Goal: Task Accomplishment & Management: Use online tool/utility

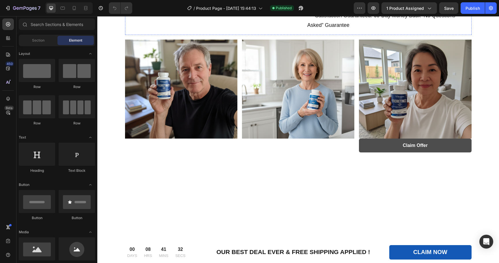
scroll to position [233, 0]
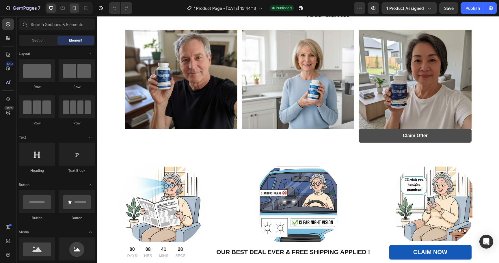
click at [74, 12] on div at bounding box center [74, 7] width 9 height 9
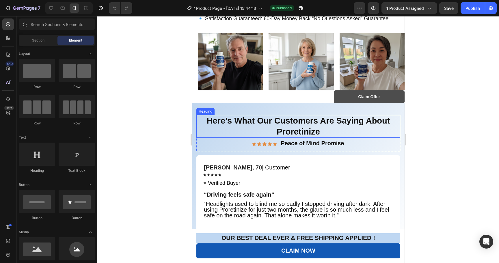
scroll to position [385, 0]
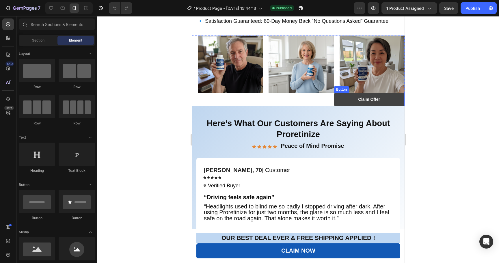
click at [381, 106] on button "Claim Offer" at bounding box center [368, 99] width 71 height 13
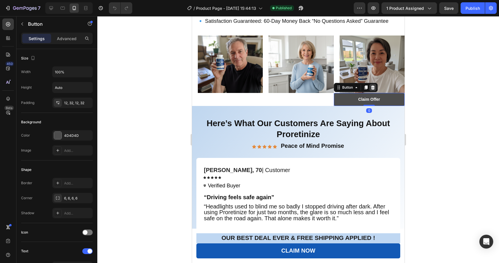
click at [372, 89] on icon at bounding box center [372, 87] width 4 height 4
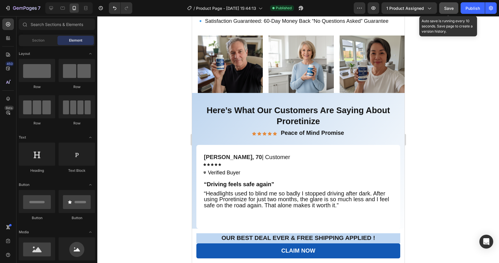
click at [449, 3] on button "Save" at bounding box center [448, 8] width 19 height 12
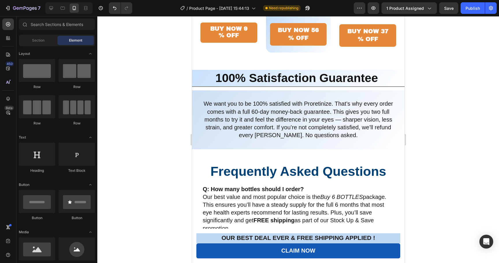
scroll to position [2766, 0]
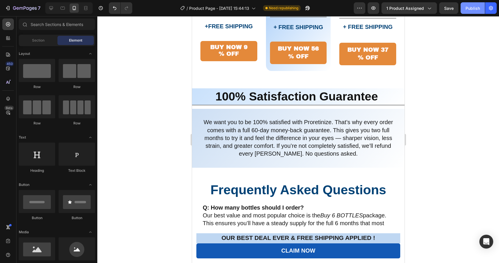
click at [467, 6] on div "Publish" at bounding box center [472, 8] width 14 height 6
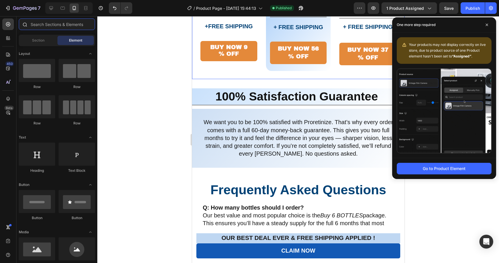
click at [57, 26] on input "text" at bounding box center [57, 24] width 76 height 12
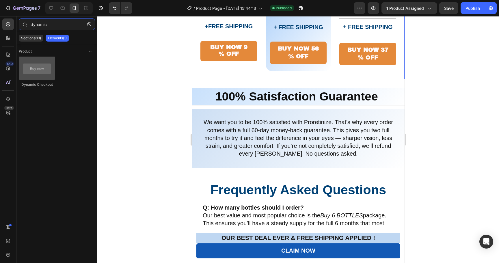
type input "dynamic"
click at [54, 78] on div at bounding box center [37, 68] width 36 height 23
click at [41, 60] on div at bounding box center [37, 68] width 36 height 23
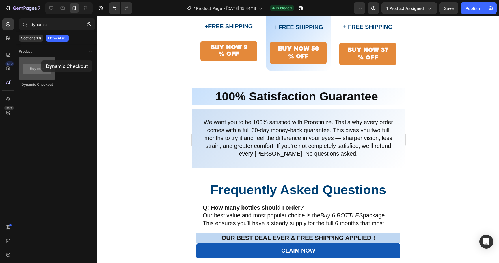
click at [41, 60] on div at bounding box center [37, 68] width 36 height 23
click at [35, 38] on p "Sections(13)" at bounding box center [31, 38] width 20 height 5
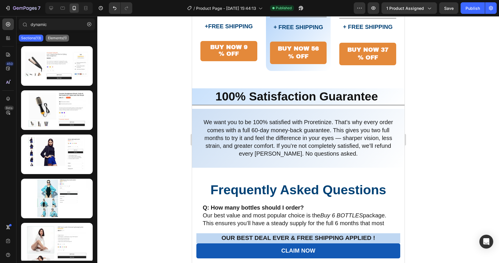
click at [57, 37] on p "Elements(1)" at bounding box center [57, 38] width 19 height 5
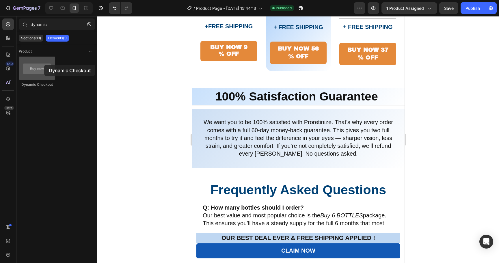
click at [44, 65] on div at bounding box center [37, 68] width 36 height 23
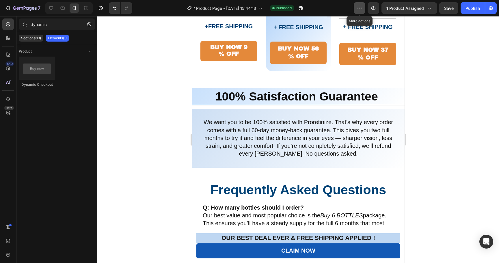
click at [364, 8] on button "button" at bounding box center [360, 8] width 12 height 12
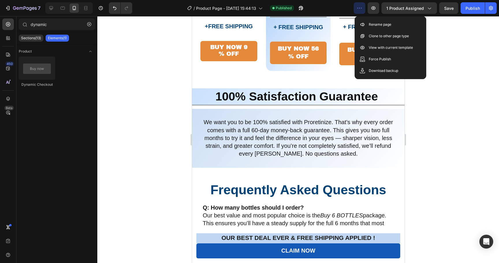
click at [441, 78] on div at bounding box center [297, 139] width 401 height 247
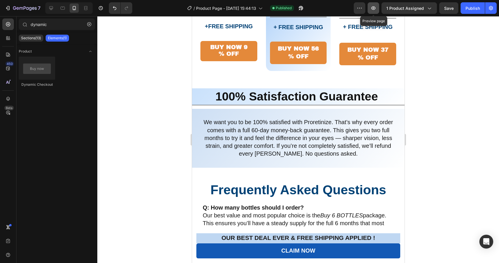
click at [373, 10] on icon "button" at bounding box center [373, 7] width 4 height 3
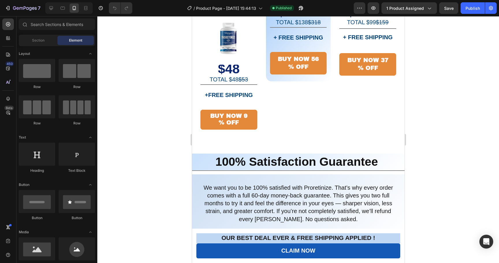
scroll to position [2709, 0]
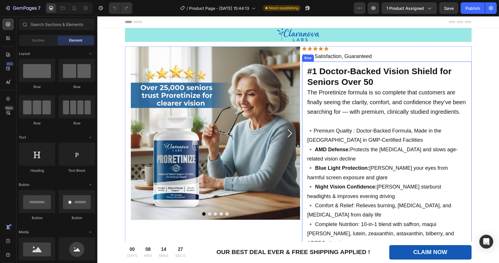
scroll to position [6, 0]
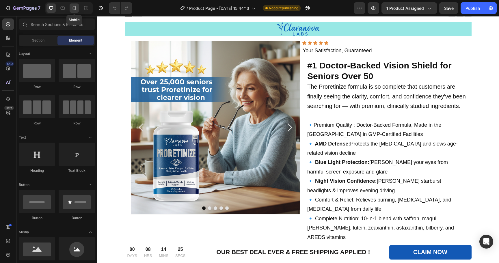
click at [75, 8] on icon at bounding box center [74, 8] width 6 height 6
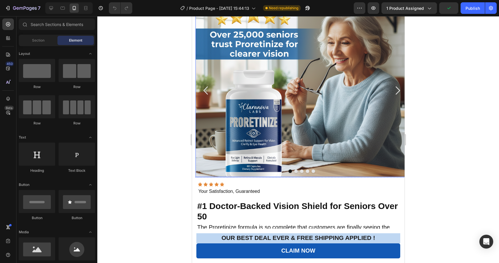
scroll to position [12, 0]
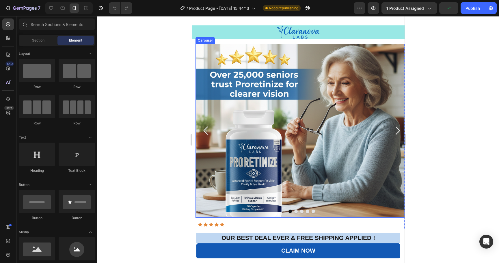
click at [396, 136] on icon "Carousel Next Arrow" at bounding box center [397, 131] width 12 height 12
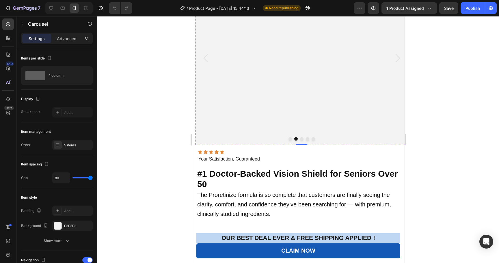
scroll to position [77, 0]
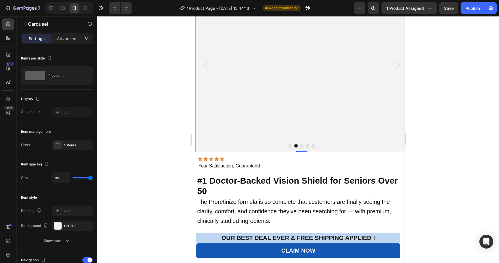
click at [206, 71] on icon "Carousel Back Arrow" at bounding box center [206, 65] width 12 height 12
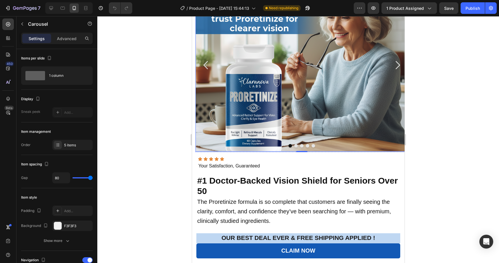
click at [272, 87] on img at bounding box center [301, 64] width 212 height 173
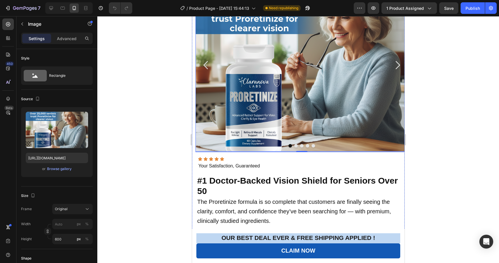
click at [396, 71] on icon "Carousel Next Arrow" at bounding box center [397, 65] width 12 height 12
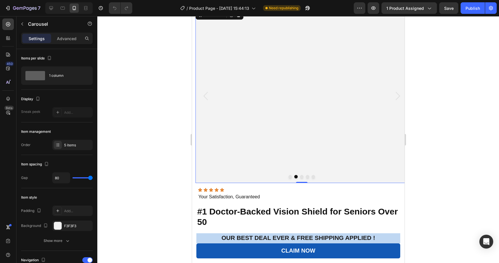
scroll to position [47, 0]
click at [396, 102] on icon "Carousel Next Arrow" at bounding box center [397, 96] width 12 height 12
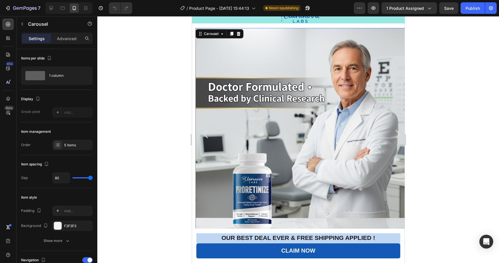
scroll to position [27, 0]
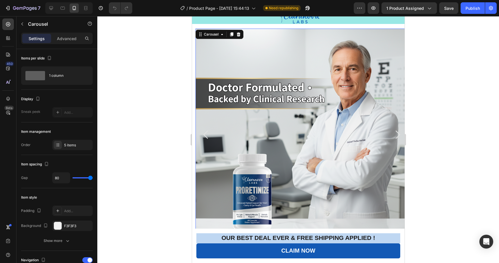
click at [397, 133] on icon "Carousel Next Arrow" at bounding box center [397, 135] width 12 height 12
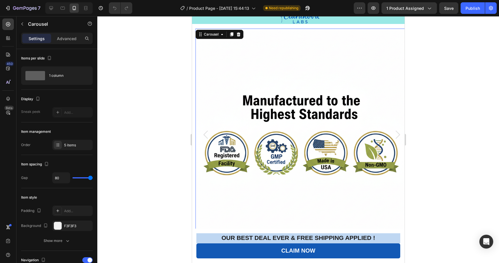
click at [397, 133] on icon "Carousel Next Arrow" at bounding box center [397, 135] width 12 height 12
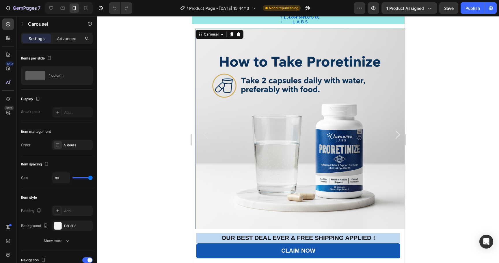
click at [397, 133] on icon "Carousel Next Arrow" at bounding box center [397, 135] width 12 height 12
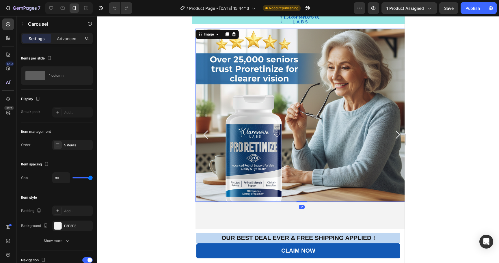
click at [314, 115] on img at bounding box center [301, 115] width 212 height 173
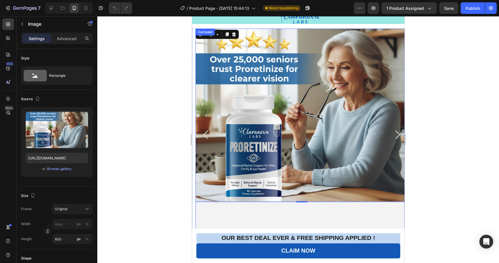
click at [397, 134] on icon "Carousel Next Arrow" at bounding box center [397, 135] width 4 height 8
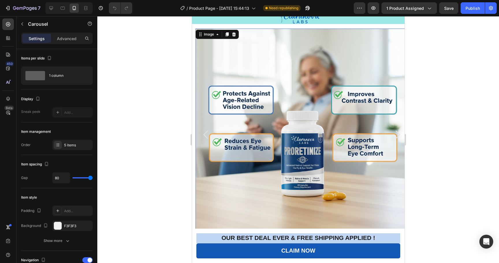
click at [311, 135] on img at bounding box center [301, 135] width 212 height 212
click at [205, 133] on icon "Carousel Back Arrow" at bounding box center [206, 135] width 12 height 12
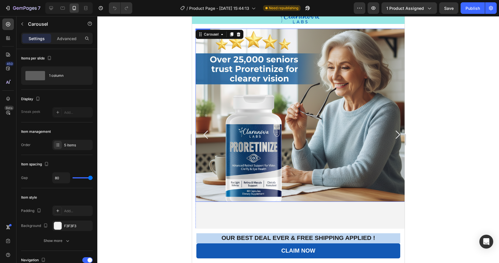
click at [277, 112] on img at bounding box center [301, 115] width 212 height 173
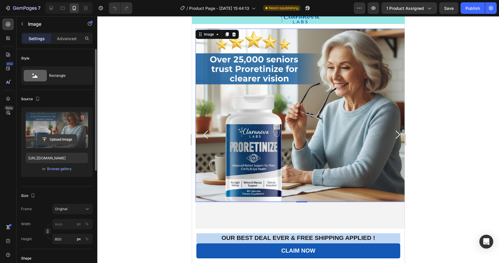
click at [61, 137] on input "file" at bounding box center [57, 139] width 40 height 10
click at [85, 210] on icon at bounding box center [87, 209] width 6 height 6
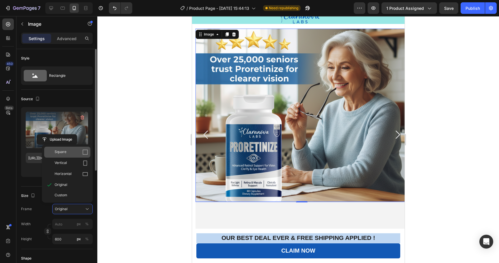
click at [68, 153] on div "Square" at bounding box center [71, 152] width 33 height 6
type input "600"
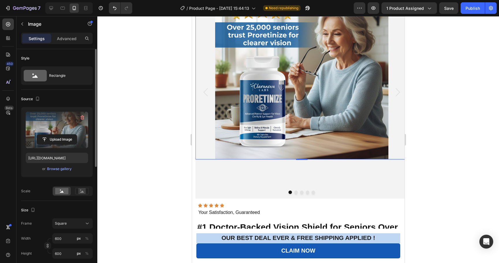
scroll to position [73, 0]
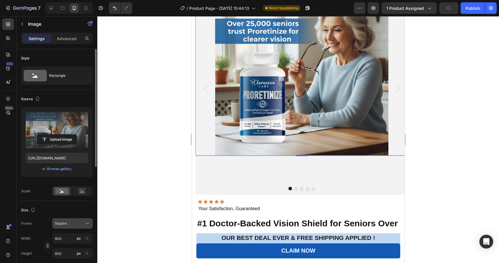
click at [75, 226] on button "Square" at bounding box center [72, 223] width 40 height 10
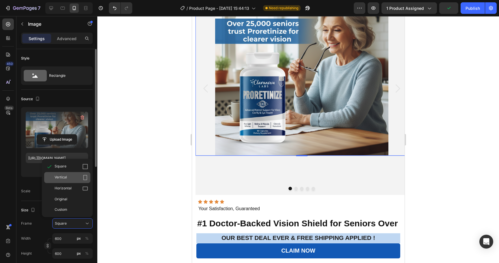
click at [69, 177] on div "Vertical" at bounding box center [71, 178] width 33 height 6
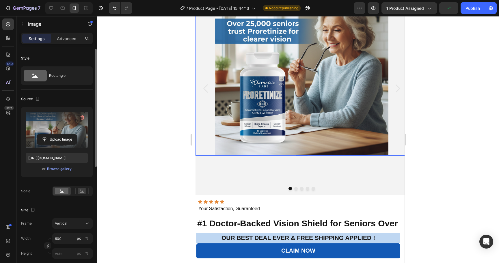
scroll to position [83, 0]
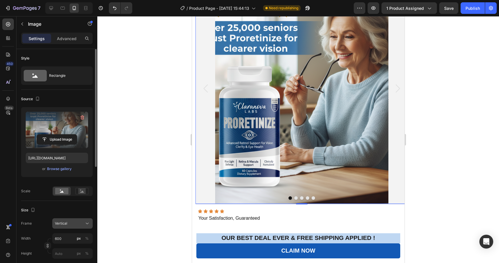
click at [77, 224] on div "Vertical" at bounding box center [69, 223] width 28 height 5
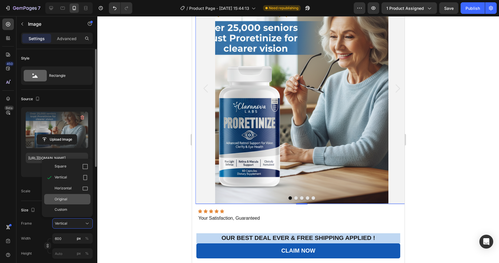
click at [66, 198] on span "Original" at bounding box center [61, 199] width 13 height 5
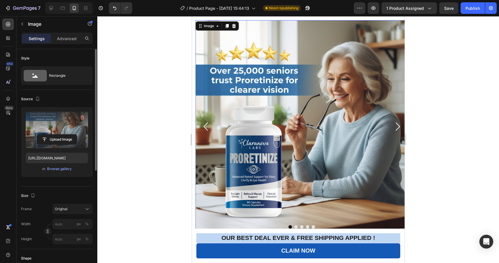
scroll to position [33, 0]
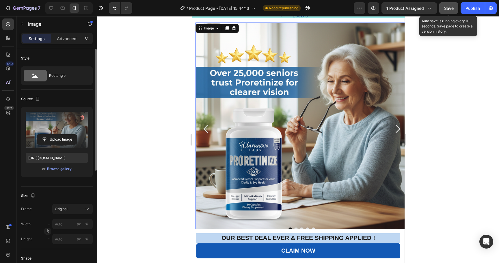
click at [452, 13] on button "Save" at bounding box center [448, 8] width 19 height 12
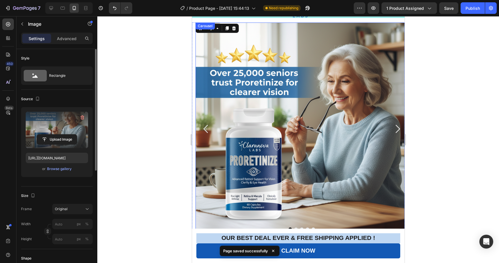
click at [396, 129] on icon "Carousel Next Arrow" at bounding box center [397, 129] width 12 height 12
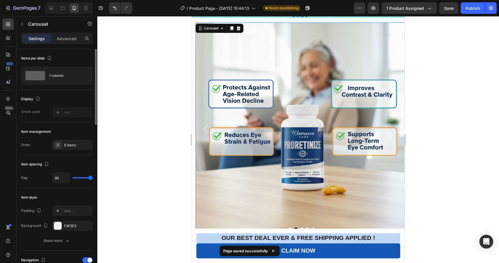
click at [396, 134] on icon "Carousel Next Arrow" at bounding box center [397, 129] width 12 height 12
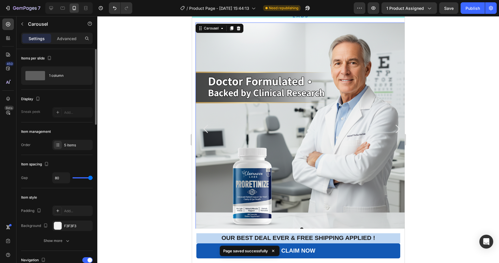
click at [396, 134] on icon "Carousel Next Arrow" at bounding box center [397, 129] width 12 height 12
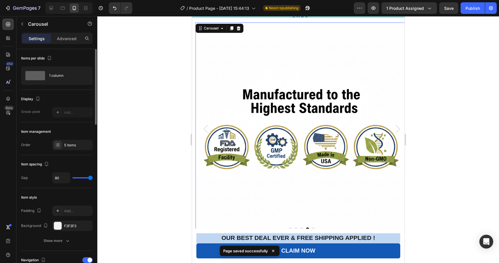
click at [396, 134] on icon "Carousel Next Arrow" at bounding box center [397, 129] width 12 height 12
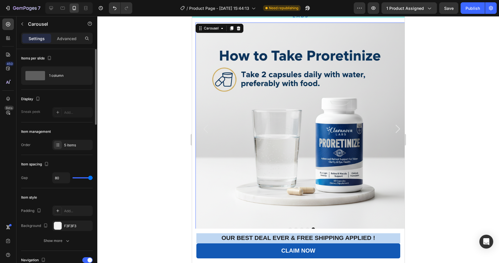
click at [396, 134] on icon "Carousel Next Arrow" at bounding box center [397, 129] width 12 height 12
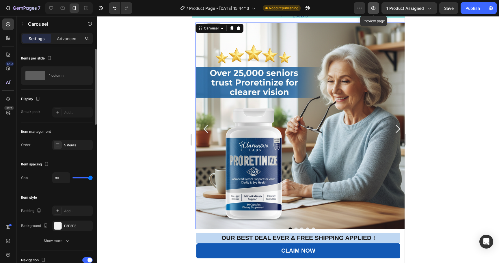
click at [375, 5] on icon "button" at bounding box center [373, 8] width 6 height 6
click at [473, 10] on div "Publish" at bounding box center [472, 8] width 14 height 6
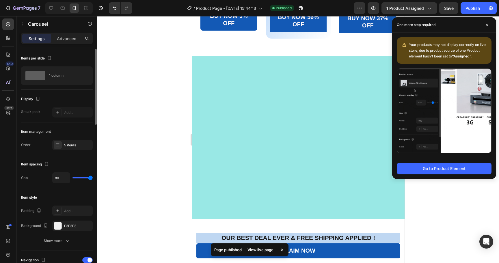
scroll to position [4361, 0]
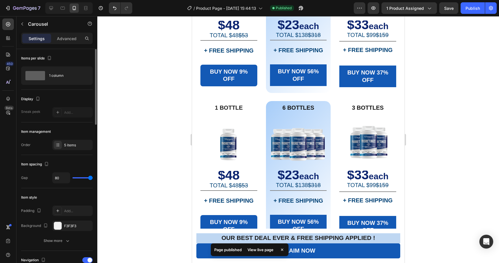
click at [162, 117] on div at bounding box center [297, 139] width 401 height 247
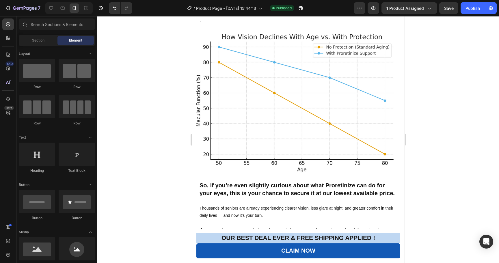
scroll to position [4043, 0]
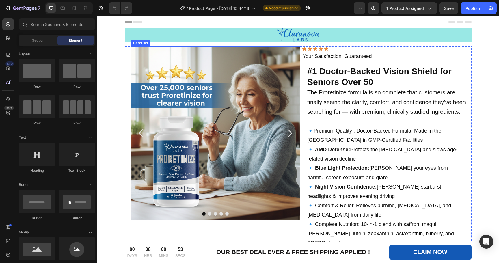
click at [289, 134] on icon "Carousel Next Arrow" at bounding box center [289, 133] width 12 height 12
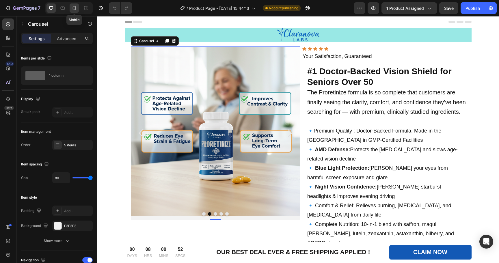
click at [76, 7] on icon at bounding box center [74, 8] width 6 height 6
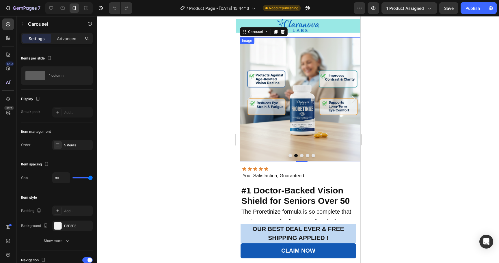
scroll to position [19, 0]
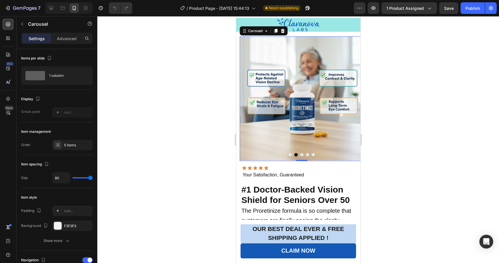
click at [353, 98] on icon "Carousel Next Arrow" at bounding box center [353, 99] width 12 height 12
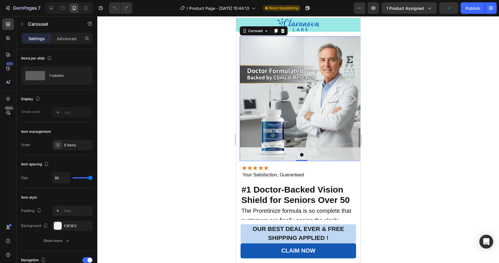
click at [249, 98] on icon "Carousel Back Arrow" at bounding box center [250, 99] width 12 height 12
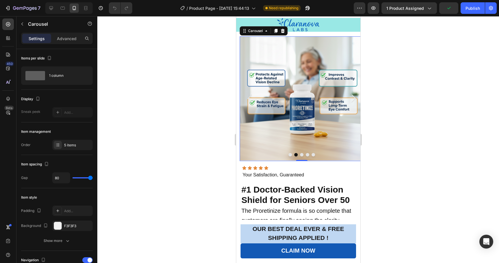
click at [249, 98] on icon "Carousel Back Arrow" at bounding box center [250, 99] width 12 height 12
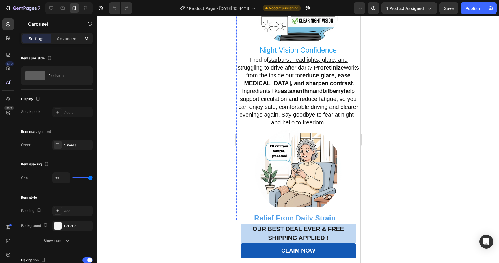
scroll to position [960, 0]
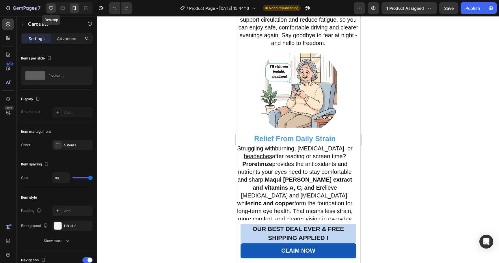
click at [53, 10] on icon at bounding box center [51, 8] width 6 height 6
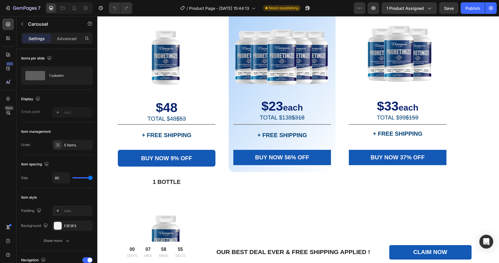
scroll to position [2181, 0]
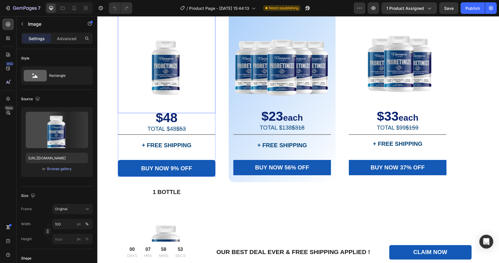
click at [171, 113] on img at bounding box center [167, 63] width 98 height 100
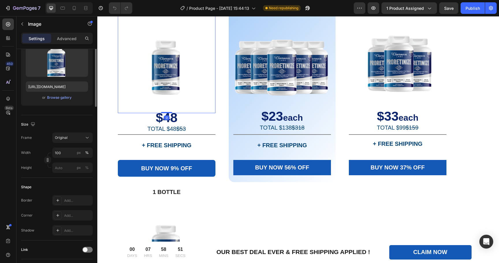
scroll to position [73, 0]
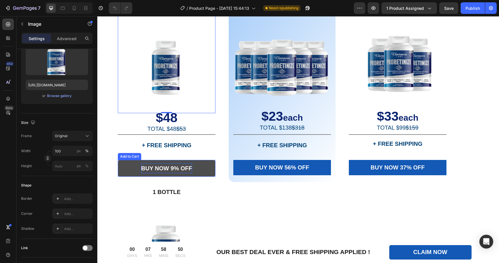
click at [157, 171] on strong "BUY NOW 9% OFF" at bounding box center [166, 168] width 51 height 6
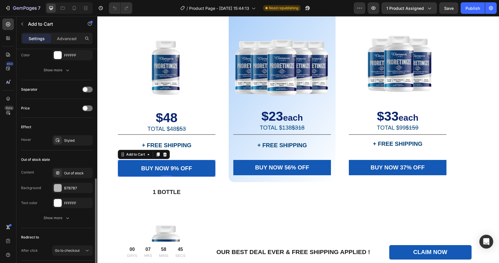
scroll to position [388, 0]
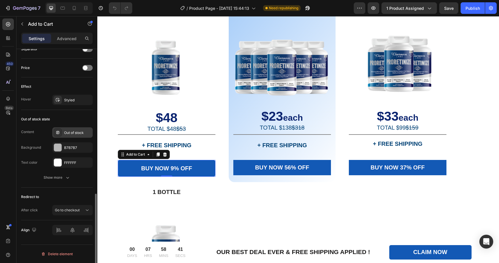
click at [69, 134] on div "Out of stock" at bounding box center [77, 132] width 27 height 5
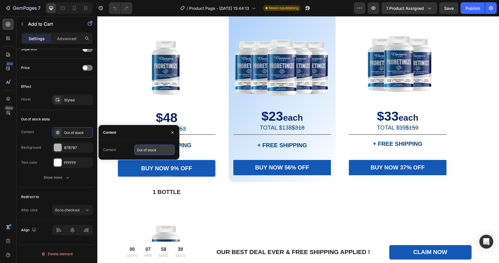
click at [142, 152] on input "Out of stock" at bounding box center [154, 150] width 40 height 10
click at [124, 148] on div "Content Out of stock" at bounding box center [139, 150] width 72 height 10
click at [52, 113] on div "Out of stock state Content Out of stock Background B7B7B7 Text color FFFFFF Sho…" at bounding box center [57, 149] width 72 height 78
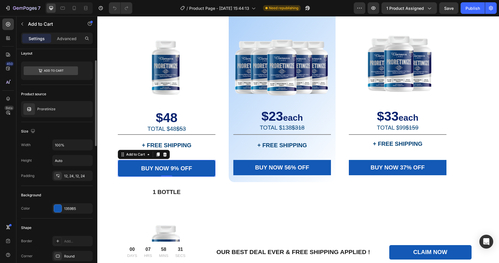
scroll to position [0, 0]
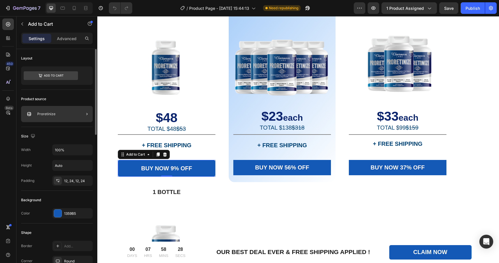
click at [77, 116] on div at bounding box center [84, 114] width 16 height 16
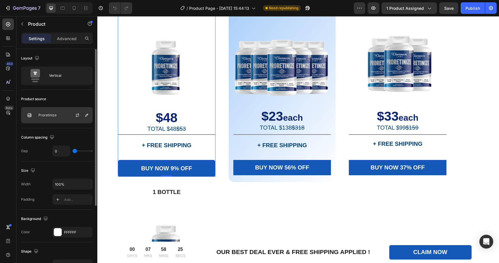
click at [58, 118] on div "Proretinize" at bounding box center [57, 115] width 72 height 16
click at [73, 97] on div "Product source" at bounding box center [57, 98] width 72 height 9
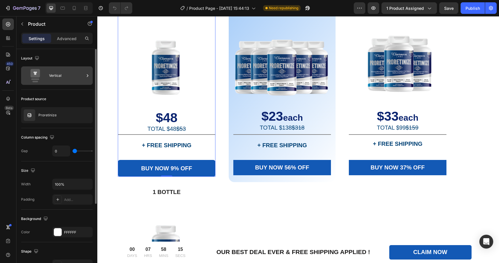
click at [57, 82] on div "Vertical" at bounding box center [57, 75] width 72 height 18
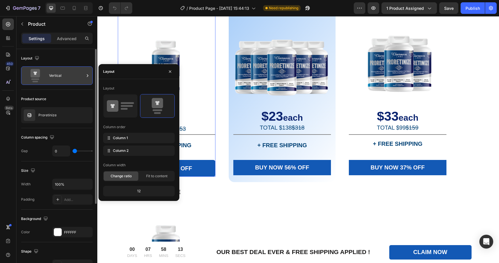
click at [57, 82] on div "Vertical" at bounding box center [57, 75] width 72 height 18
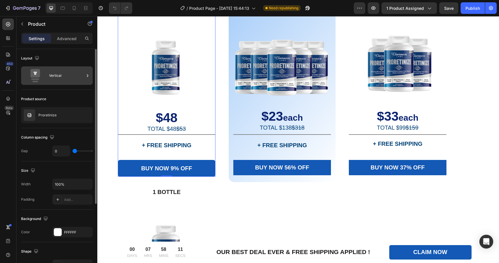
click at [57, 82] on div "Vertical" at bounding box center [57, 75] width 72 height 18
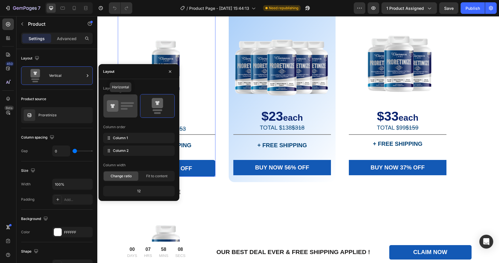
click at [131, 108] on icon at bounding box center [120, 106] width 27 height 16
type input "30"
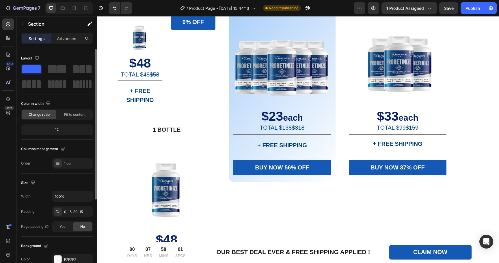
click at [29, 57] on div "Layout" at bounding box center [30, 59] width 19 height 8
click at [36, 58] on icon "button" at bounding box center [37, 58] width 4 height 4
click at [37, 78] on icon "button" at bounding box center [38, 78] width 6 height 6
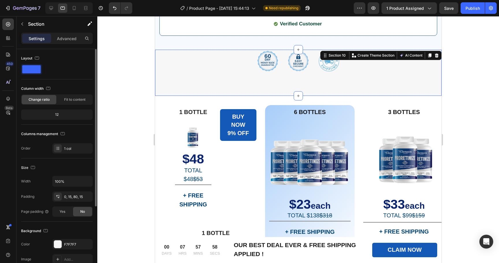
scroll to position [2315, 0]
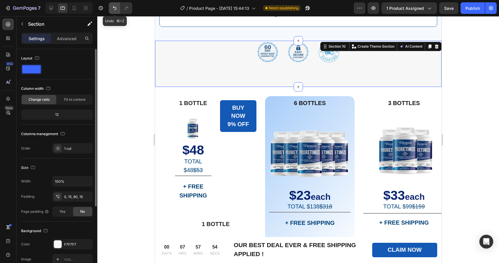
click at [111, 8] on button "Undo/Redo" at bounding box center [115, 8] width 12 height 12
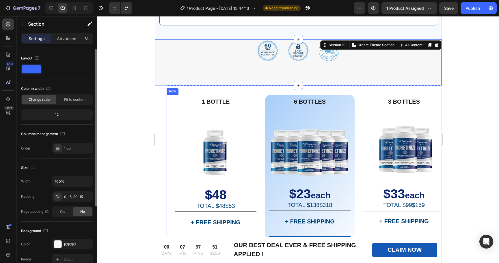
scroll to position [2401, 0]
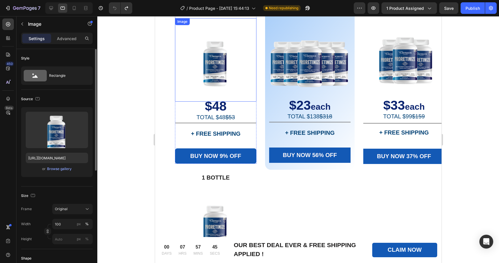
click at [224, 68] on img at bounding box center [215, 59] width 81 height 83
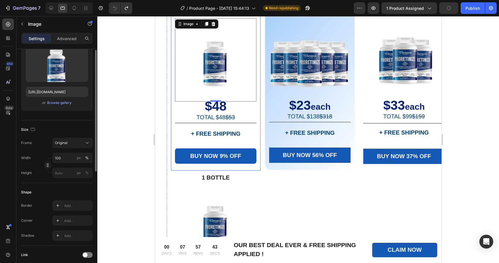
scroll to position [67, 0]
click at [68, 36] on p "Advanced" at bounding box center [67, 38] width 20 height 6
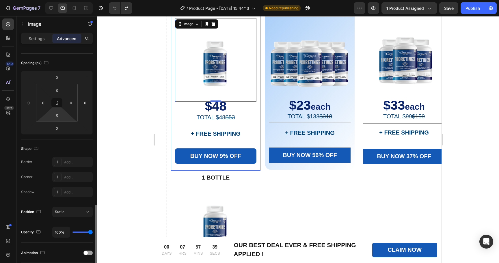
scroll to position [0, 0]
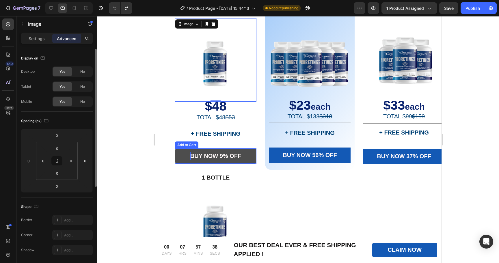
click at [197, 153] on strong "BUY NOW 9% OFF" at bounding box center [215, 156] width 51 height 6
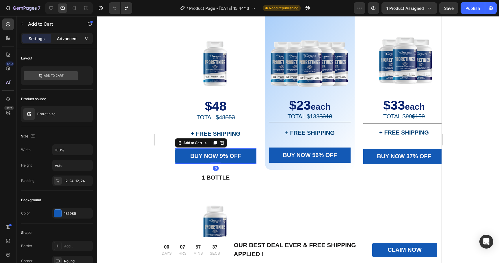
click at [66, 38] on p "Advanced" at bounding box center [67, 38] width 20 height 6
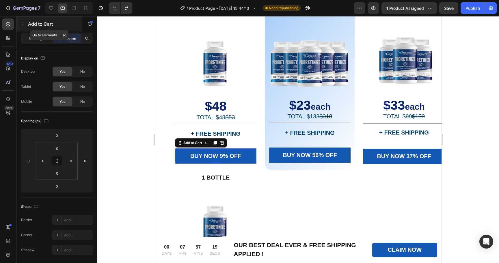
click at [23, 23] on icon "button" at bounding box center [22, 24] width 2 height 3
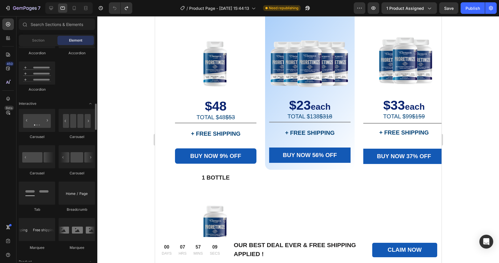
scroll to position [535, 0]
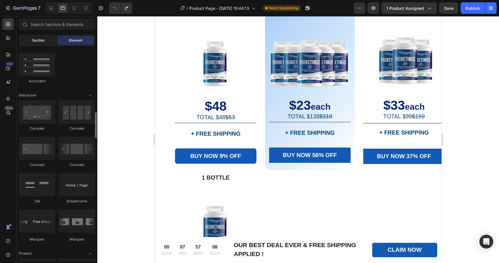
click at [46, 40] on div "Section" at bounding box center [38, 40] width 36 height 9
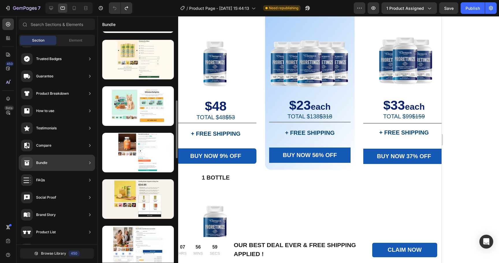
scroll to position [273, 0]
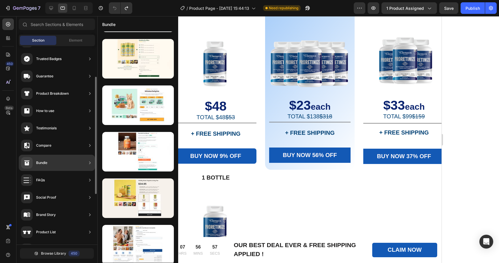
click at [91, 167] on div at bounding box center [90, 163] width 6 height 12
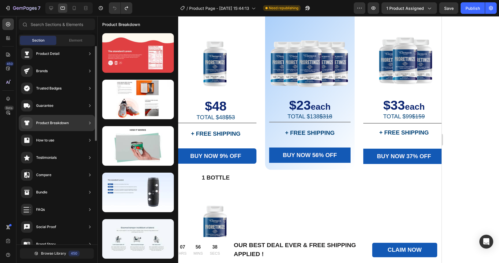
scroll to position [0, 0]
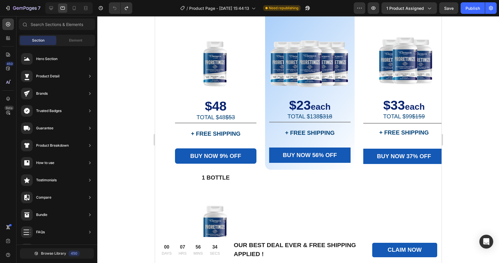
click at [167, 5] on div "/ Product Page - Aug 27, 15:44:13 Need republishing" at bounding box center [245, 8] width 217 height 12
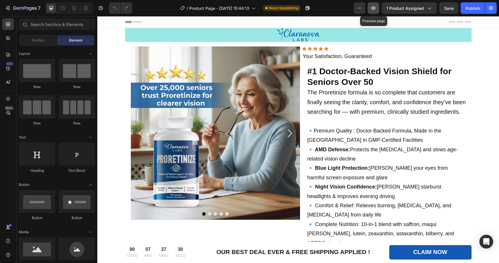
click at [375, 6] on icon "button" at bounding box center [373, 8] width 6 height 6
click at [289, 135] on icon "Carousel Next Arrow" at bounding box center [289, 133] width 12 height 12
